Goal: Task Accomplishment & Management: Complete application form

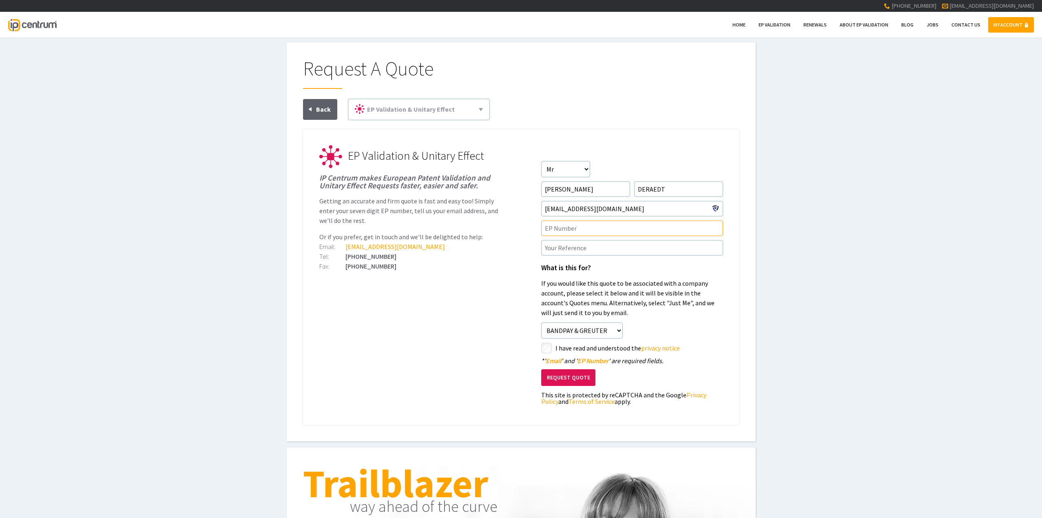
click at [573, 230] on input"] "text" at bounding box center [632, 228] width 182 height 15
paste input"] "EP24180347.7"
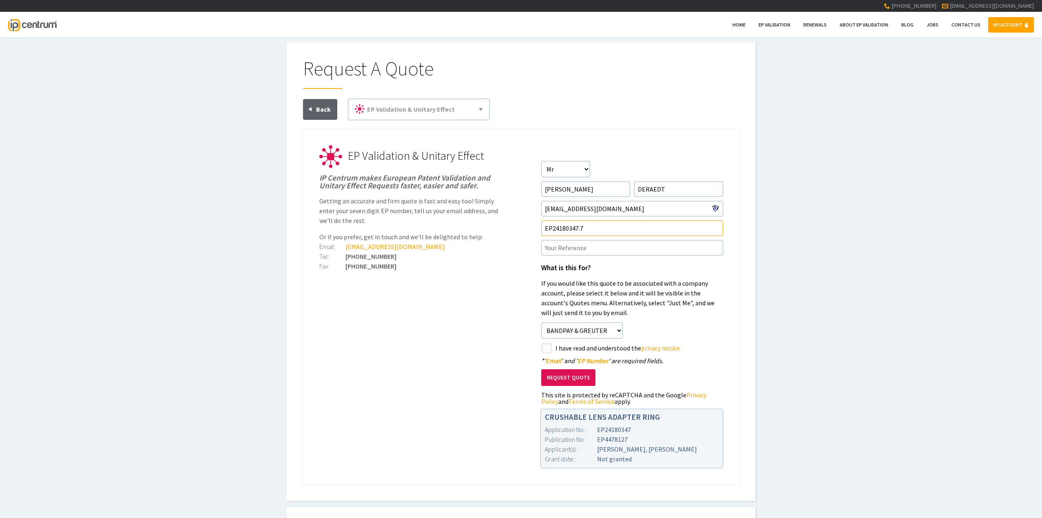
type input"] "EP24180347.7"
click at [571, 246] on input"] "text" at bounding box center [632, 247] width 182 height 15
type input"] "TSA.04333.EP1"
click at [571, 379] on button "Request Quote" at bounding box center [568, 378] width 54 height 17
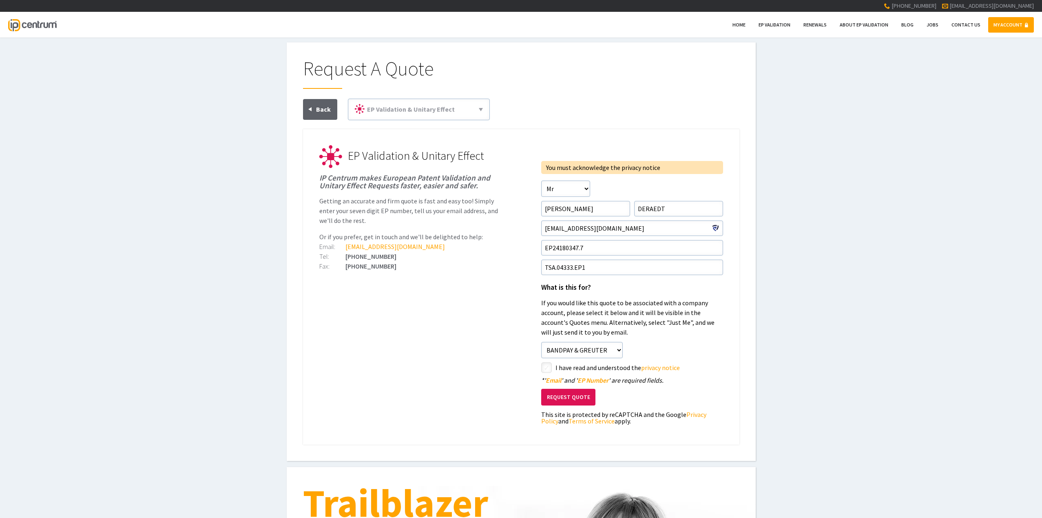
click at [544, 367] on input"] "checkbox" at bounding box center [548, 369] width 10 height 10
checkbox input"] "true"
click at [564, 399] on button "Request Quote" at bounding box center [568, 397] width 54 height 17
